Goal: Task Accomplishment & Management: Manage account settings

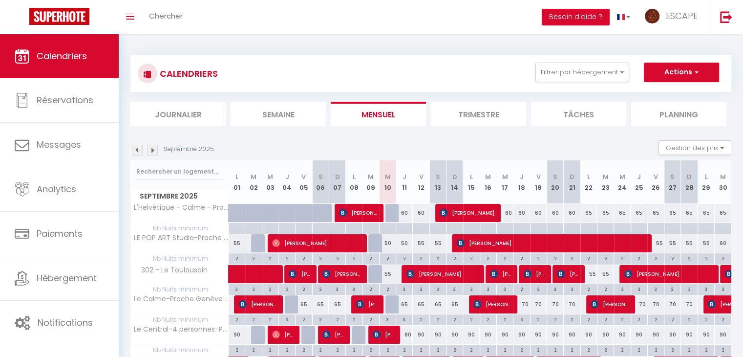
click at [151, 151] on img at bounding box center [152, 150] width 11 height 11
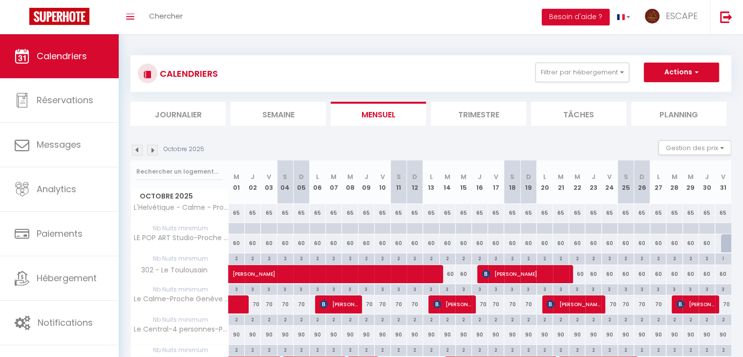
click at [139, 150] on img at bounding box center [137, 150] width 11 height 11
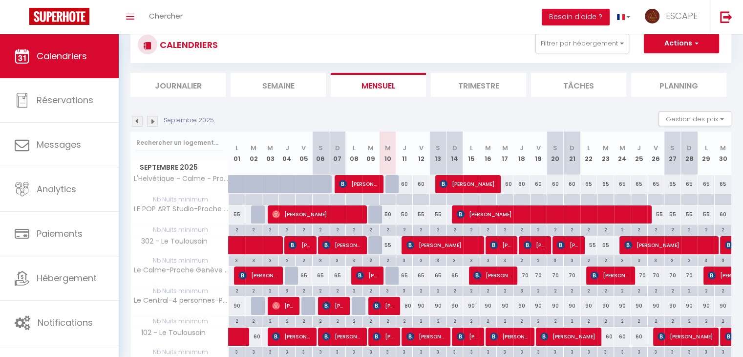
scroll to position [29, 0]
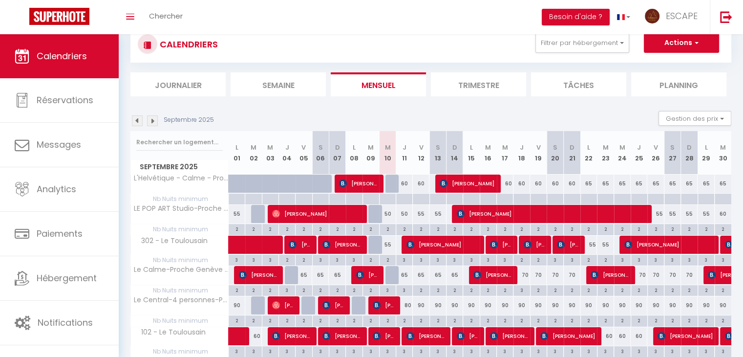
click at [422, 212] on div "55" at bounding box center [421, 214] width 17 height 18
type input "55"
type input "Ven 12 Septembre 2025"
type input "[PERSON_NAME] 13 Septembre 2025"
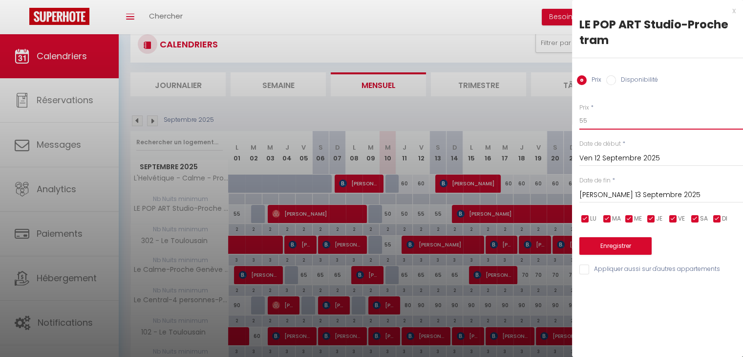
click at [591, 117] on input "55" at bounding box center [662, 121] width 164 height 18
type input "50"
click at [621, 194] on input "[PERSON_NAME] 13 Septembre 2025" at bounding box center [662, 195] width 164 height 13
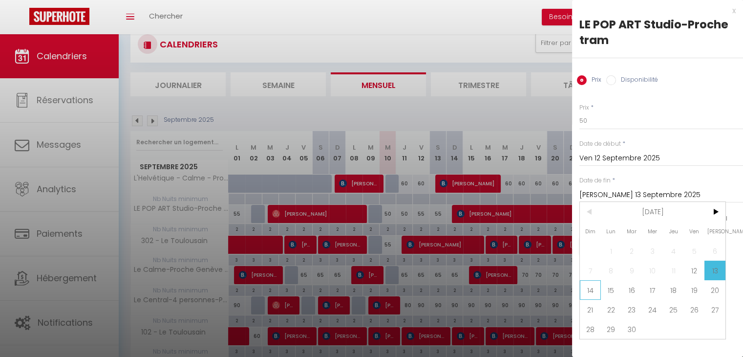
click at [590, 285] on span "14" at bounding box center [590, 290] width 21 height 20
type input "Dim 14 Septembre 2025"
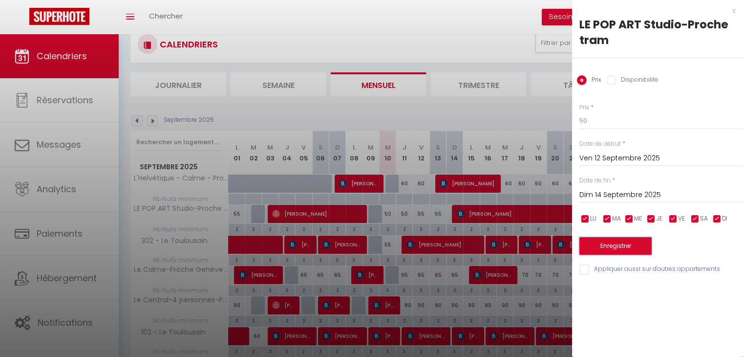
click at [612, 246] on button "Enregistrer" at bounding box center [616, 246] width 72 height 18
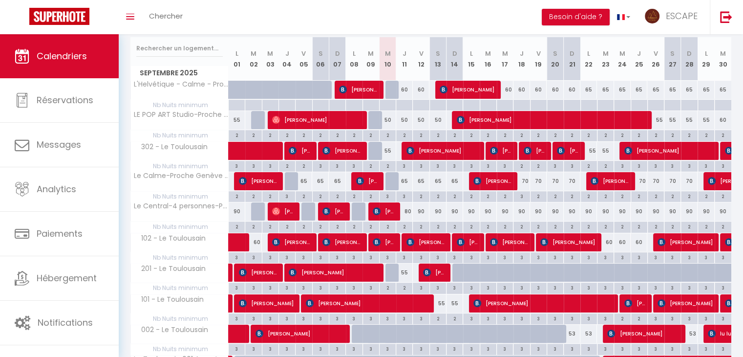
scroll to position [122, 0]
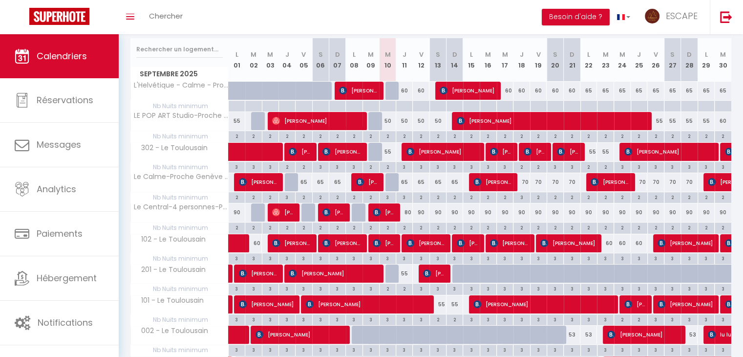
click at [405, 196] on div "3" at bounding box center [404, 196] width 16 height 9
type input "3"
type input "Jeu 11 Septembre 2025"
type input "Ven 12 Septembre 2025"
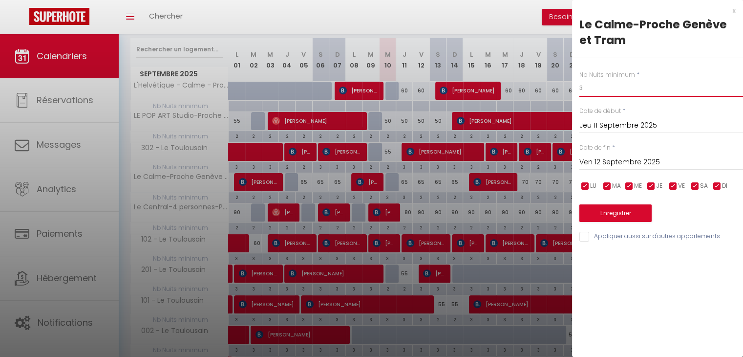
click at [598, 86] on input "3" at bounding box center [662, 88] width 164 height 18
type input "2"
click at [607, 211] on button "Enregistrer" at bounding box center [616, 213] width 72 height 18
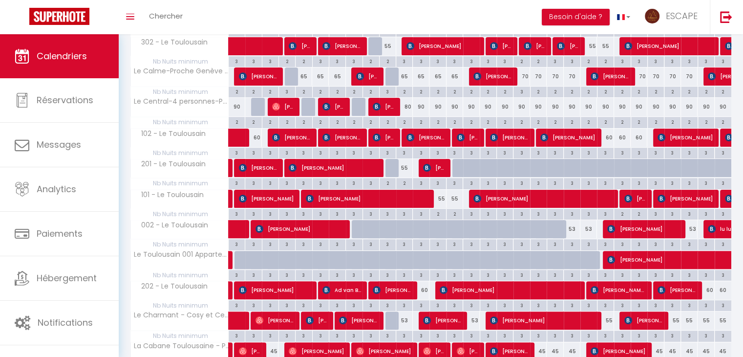
scroll to position [311, 0]
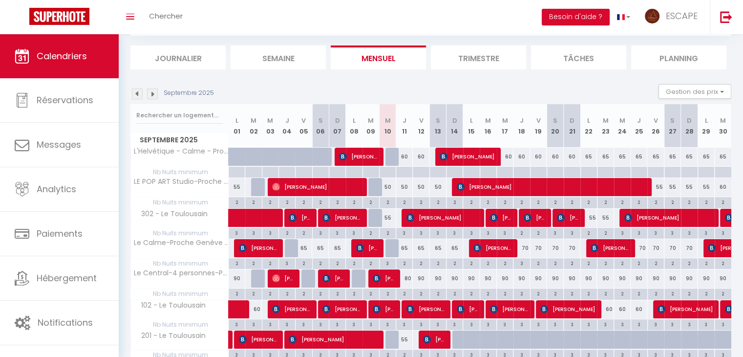
click at [153, 90] on img at bounding box center [152, 93] width 11 height 11
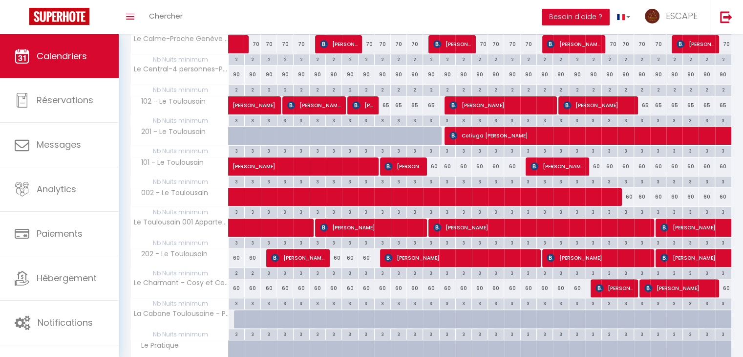
scroll to position [257, 0]
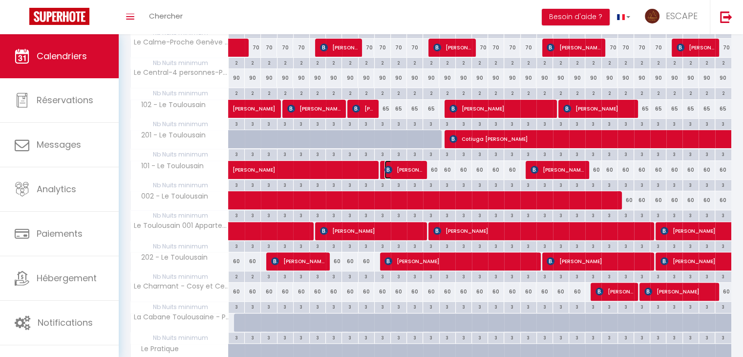
click at [397, 170] on span "[PERSON_NAME]" at bounding box center [404, 169] width 38 height 19
select select "OK"
select select "KO"
select select "0"
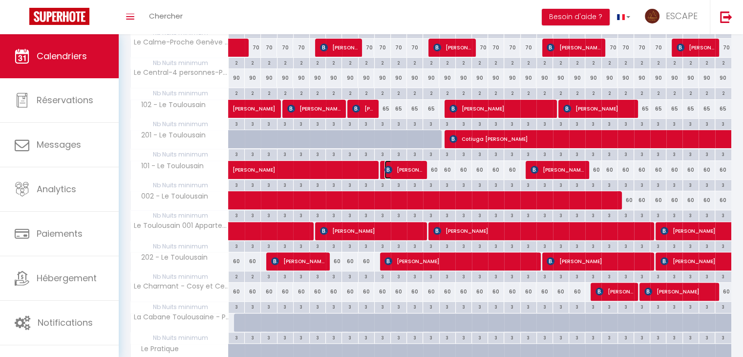
select select "1"
select select
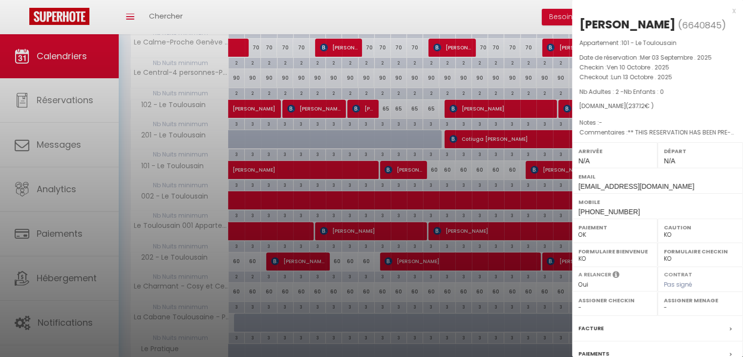
click at [397, 170] on div at bounding box center [371, 178] width 743 height 357
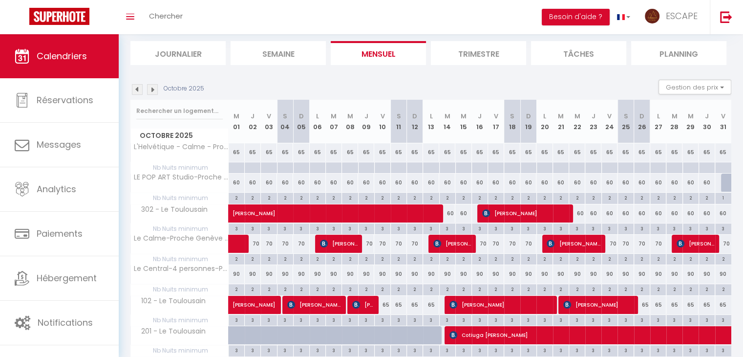
scroll to position [59, 0]
